Goal: Task Accomplishment & Management: Use online tool/utility

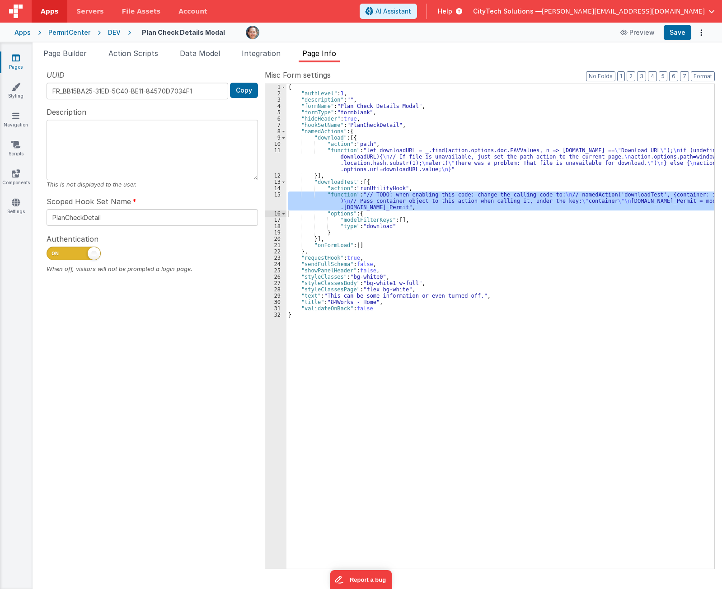
click at [437, 334] on div "{ "authLevel" : 1 , "description" : "" , "formName" : "Plan Check Details Modal…" at bounding box center [501, 333] width 428 height 498
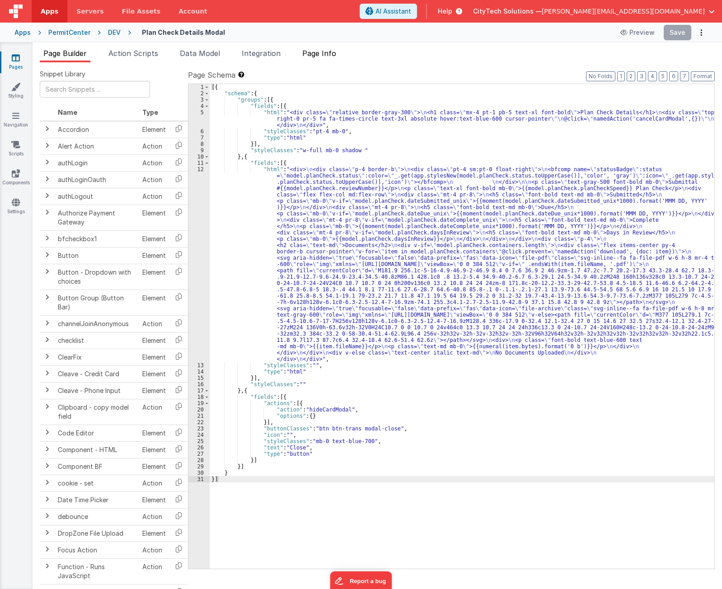
click at [313, 53] on span "Page Info" at bounding box center [319, 53] width 34 height 9
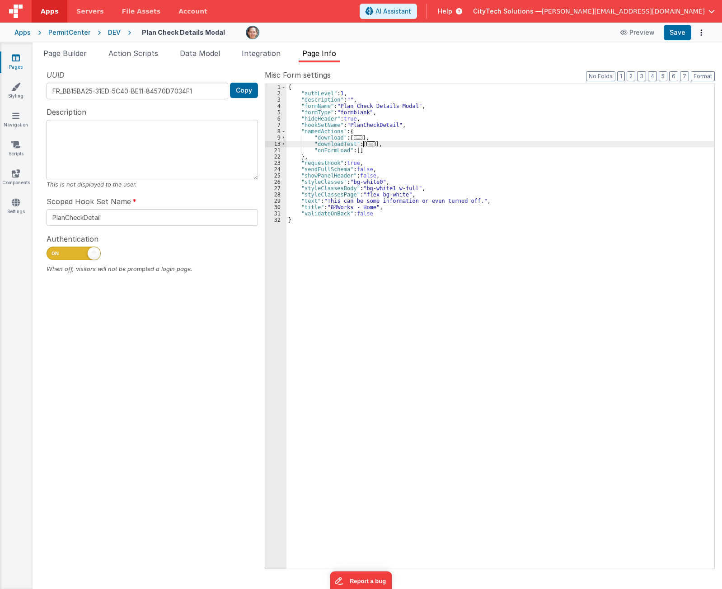
click at [368, 143] on span "..." at bounding box center [371, 143] width 9 height 5
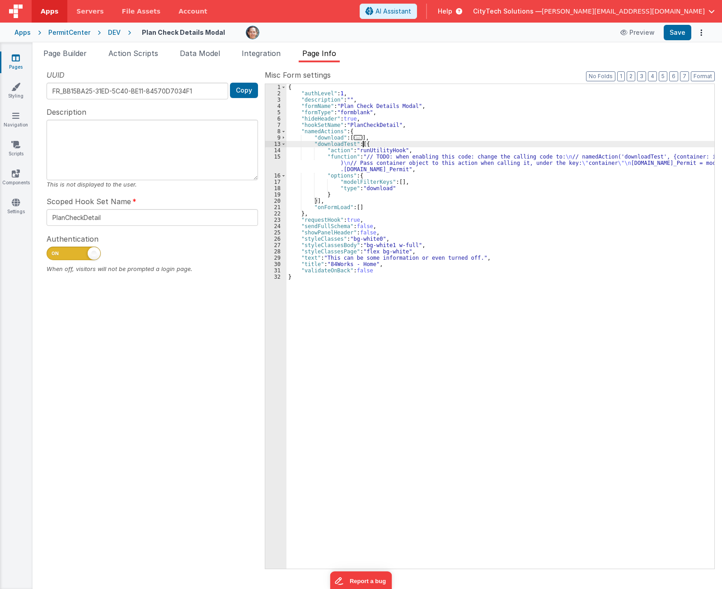
drag, startPoint x: 380, startPoint y: 168, endPoint x: 345, endPoint y: 167, distance: 34.8
click at [379, 168] on div "{ "authLevel" : 1 , "description" : "" , "formName" : "Plan Check Details Modal…" at bounding box center [501, 333] width 428 height 498
click at [276, 163] on div "15" at bounding box center [275, 163] width 21 height 19
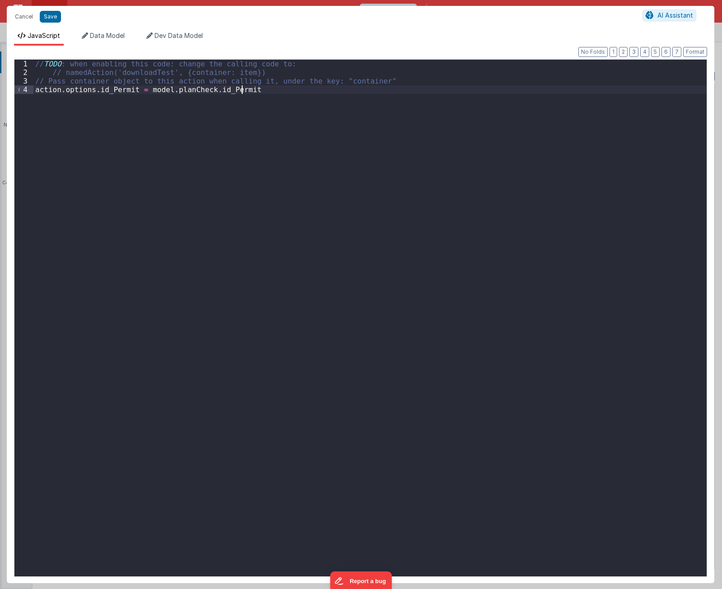
drag, startPoint x: 252, startPoint y: 433, endPoint x: 241, endPoint y: 422, distance: 15.0
click at [244, 425] on div "// TODO : when enabling this code: change the calling code to: // namedAction('…" at bounding box center [369, 327] width 673 height 534
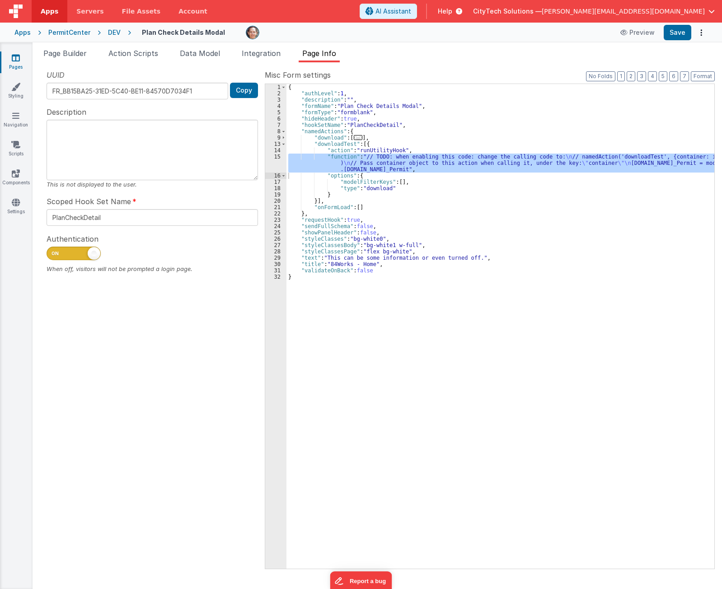
click at [121, 448] on div "UUID FR_BB15BA25-31ED-5C40-BE11-84570D7034F1 Copy Description This is not displ…" at bounding box center [152, 319] width 225 height 499
click at [350, 188] on div "{ "authLevel" : 1 , "description" : "" , "formName" : "Plan Check Details Modal…" at bounding box center [501, 333] width 428 height 498
